Goal: Task Accomplishment & Management: Manage account settings

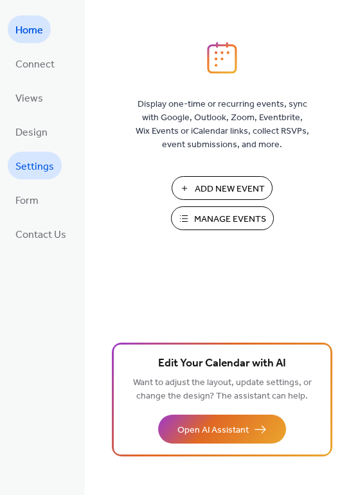
click at [39, 160] on span "Settings" at bounding box center [34, 167] width 39 height 20
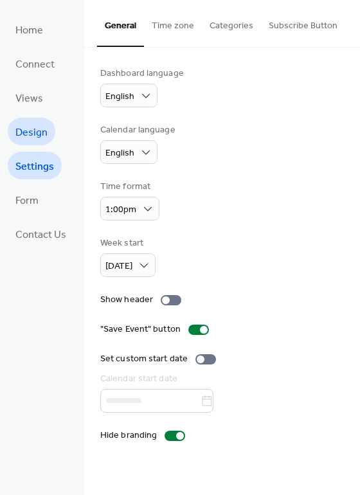
click at [42, 132] on span "Design" at bounding box center [31, 133] width 32 height 20
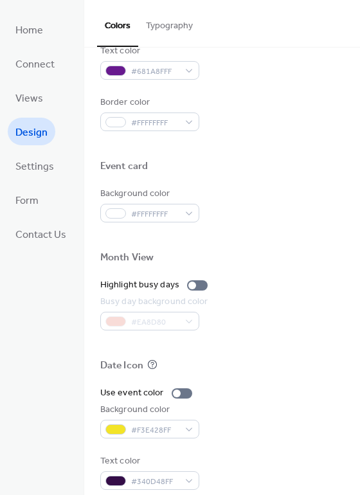
scroll to position [549, 0]
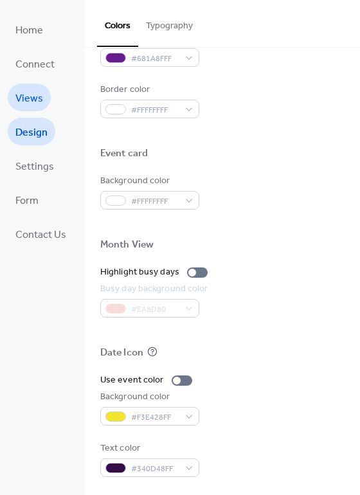
click at [41, 89] on span "Views" at bounding box center [29, 99] width 28 height 20
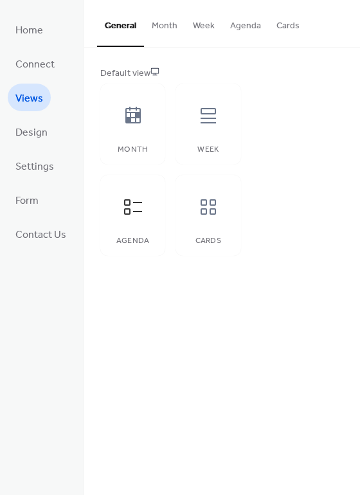
click at [248, 26] on button "Agenda" at bounding box center [246, 23] width 46 height 46
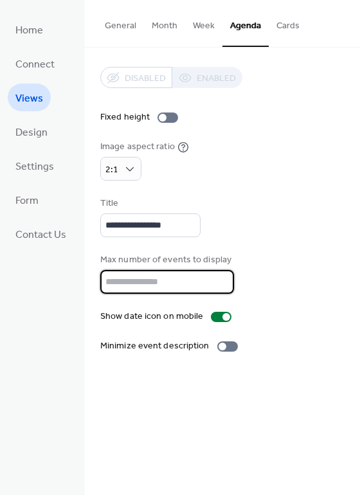
click at [217, 277] on input "*" at bounding box center [167, 282] width 134 height 24
type input "*"
click at [218, 278] on input "*" at bounding box center [167, 282] width 134 height 24
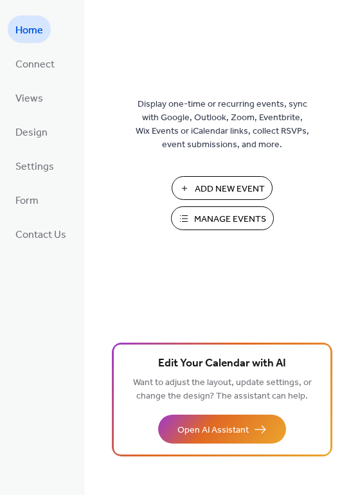
click at [190, 210] on button "Manage Events" at bounding box center [222, 218] width 103 height 24
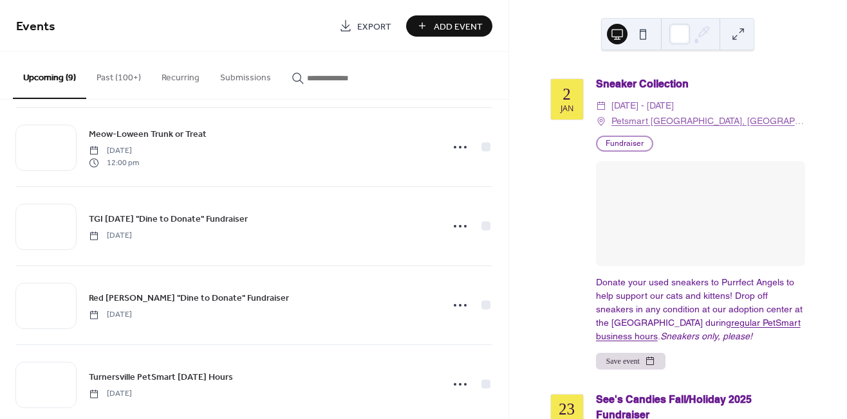
scroll to position [409, 0]
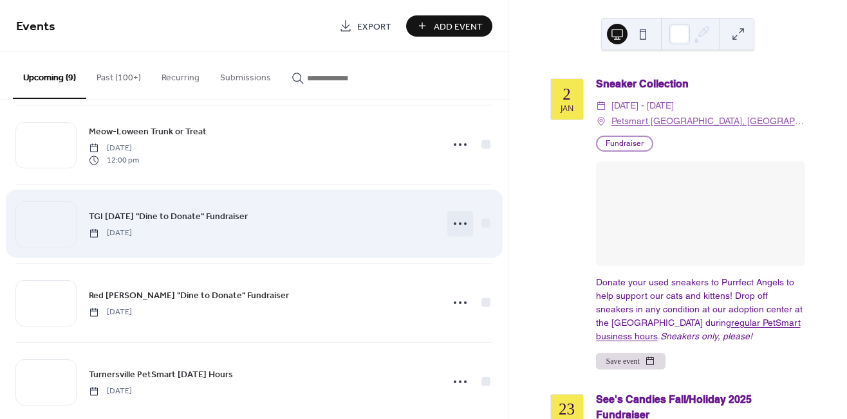
click at [459, 223] on circle at bounding box center [460, 224] width 3 height 3
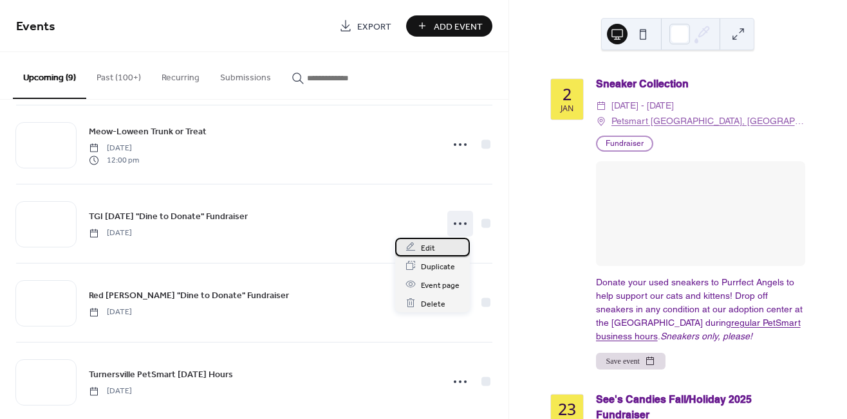
click at [433, 246] on span "Edit" at bounding box center [428, 248] width 14 height 14
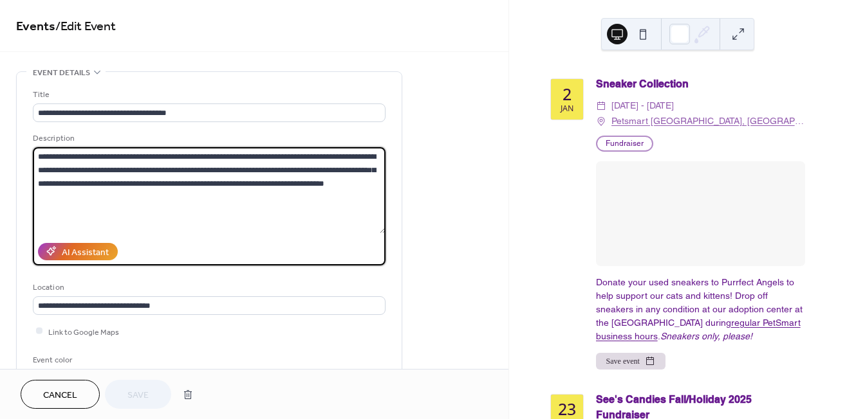
click at [246, 169] on textarea "**********" at bounding box center [209, 190] width 353 height 86
drag, startPoint x: 246, startPoint y: 169, endPoint x: 289, endPoint y: 172, distance: 43.2
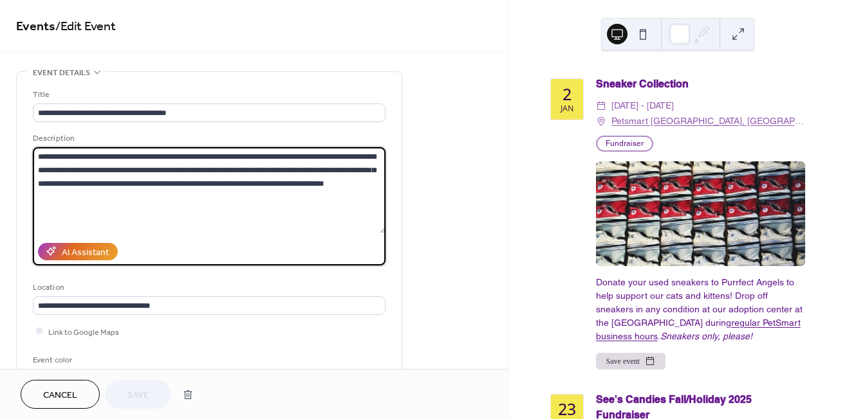
click at [289, 172] on textarea "**********" at bounding box center [209, 190] width 353 height 86
type textarea "**********"
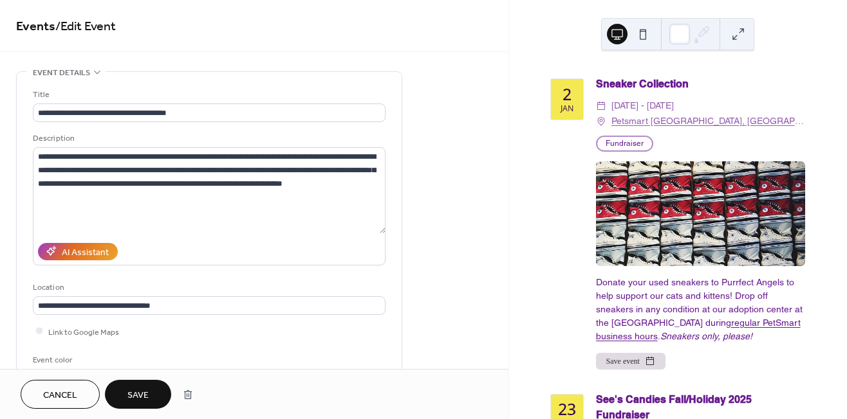
click at [139, 398] on span "Save" at bounding box center [137, 396] width 21 height 14
